Goal: Find specific page/section

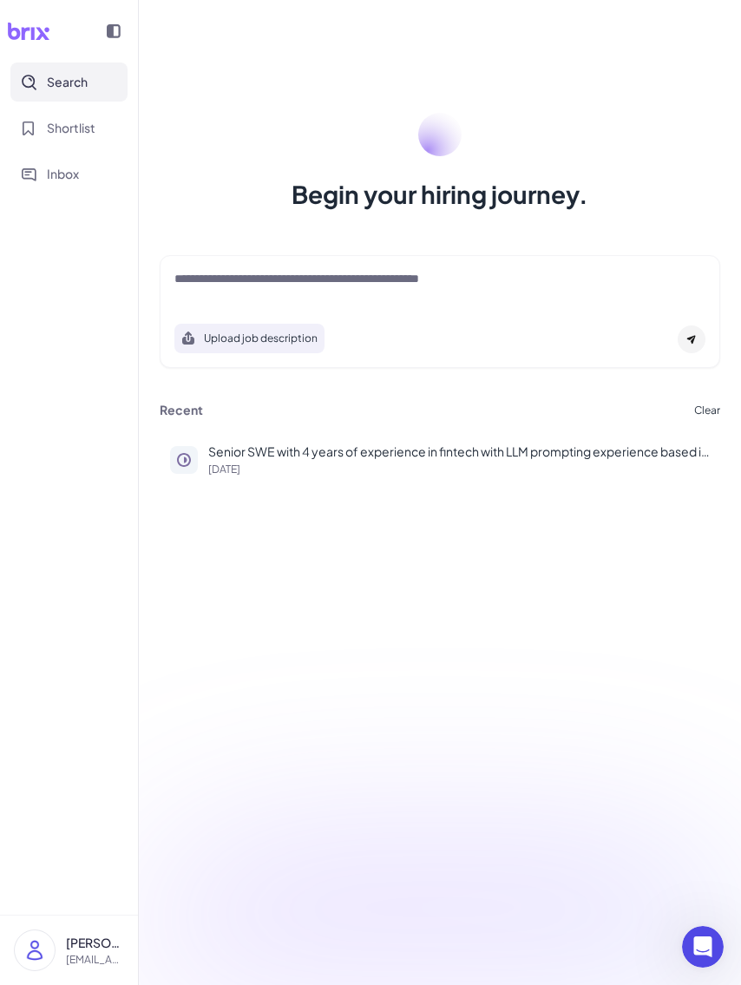
click at [115, 33] on icon at bounding box center [114, 31] width 14 height 14
click at [115, 24] on icon at bounding box center [114, 31] width 14 height 14
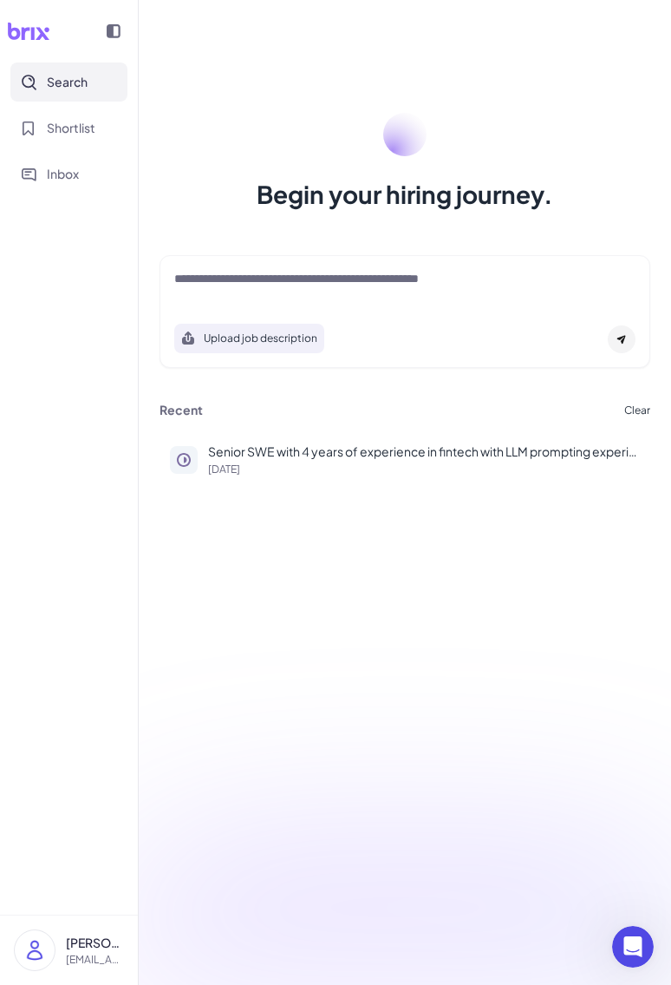
click at [118, 29] on icon at bounding box center [114, 31] width 14 height 14
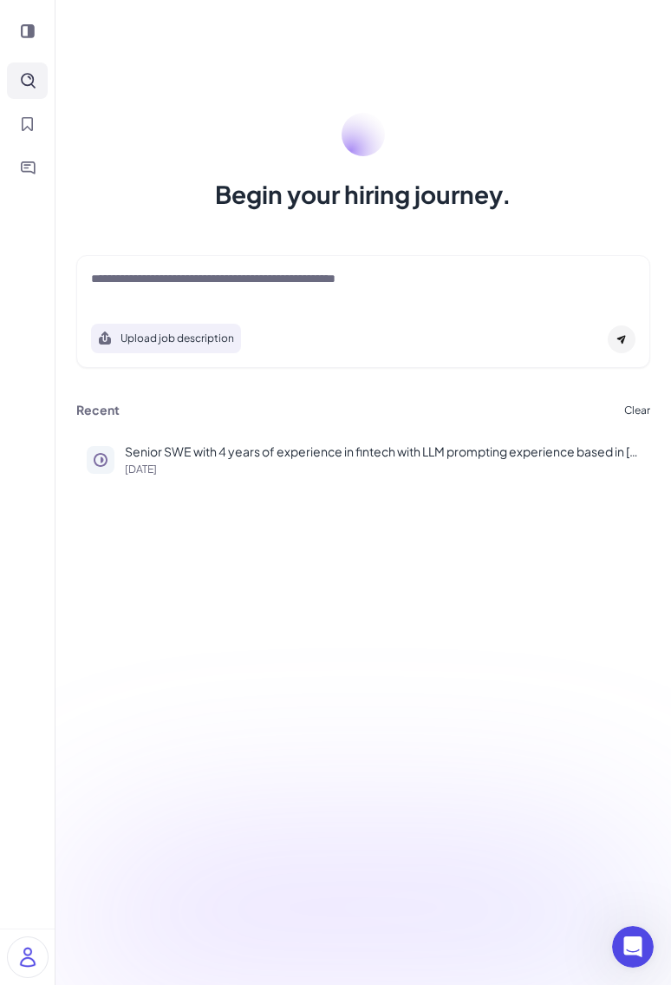
click at [424, 527] on div "Begin your hiring journey. Upload job description Job Titles Location Years of …" at bounding box center [364, 492] width 616 height 985
